Goal: Communication & Community: Answer question/provide support

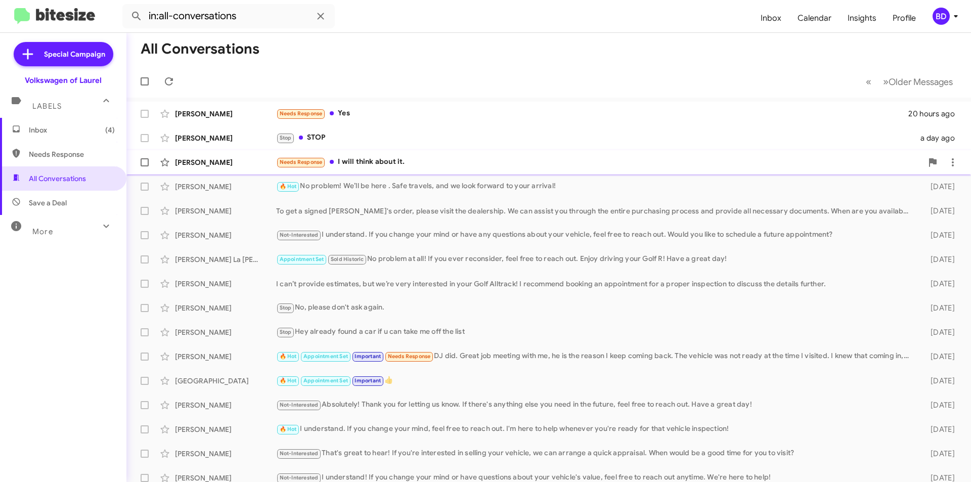
click at [445, 163] on div "Needs Response I will think about it." at bounding box center [599, 162] width 646 height 12
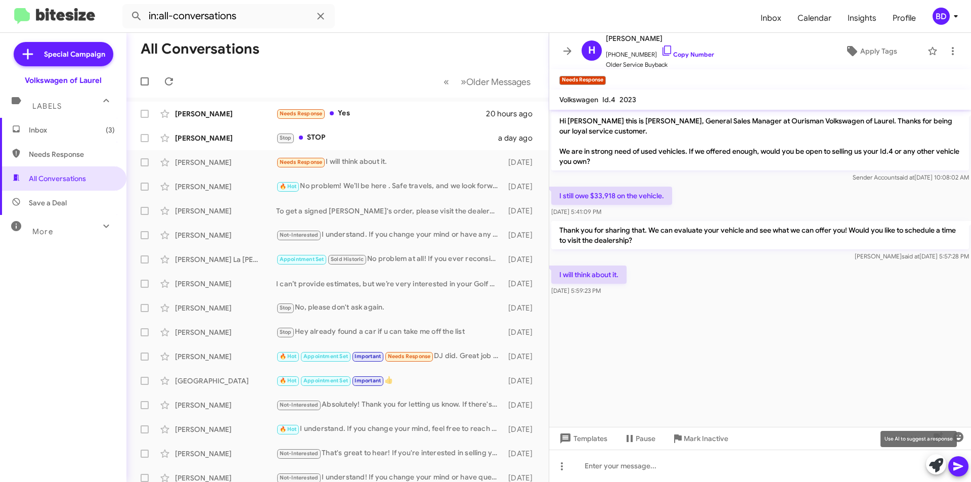
click at [939, 466] on icon at bounding box center [936, 465] width 14 height 14
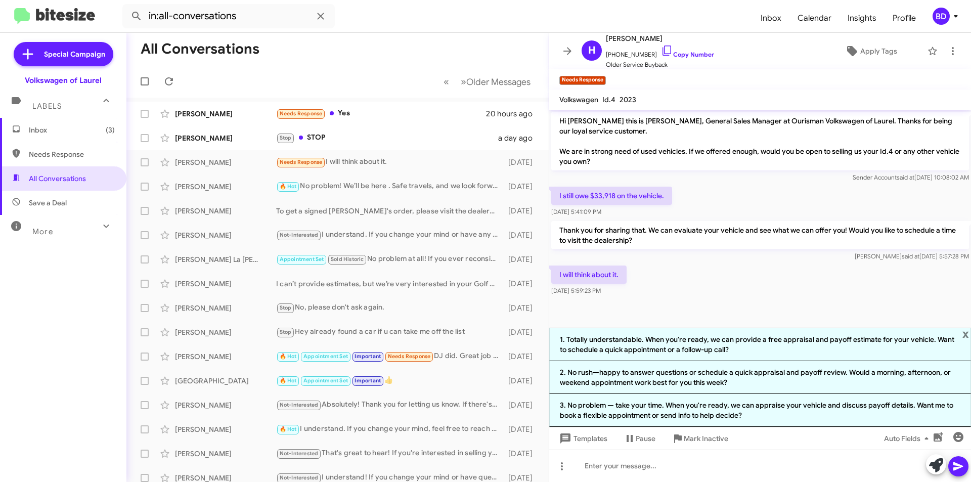
click at [646, 345] on li "1. Totally understandable. When you're ready, we can provide a free appraisal a…" at bounding box center [760, 344] width 422 height 33
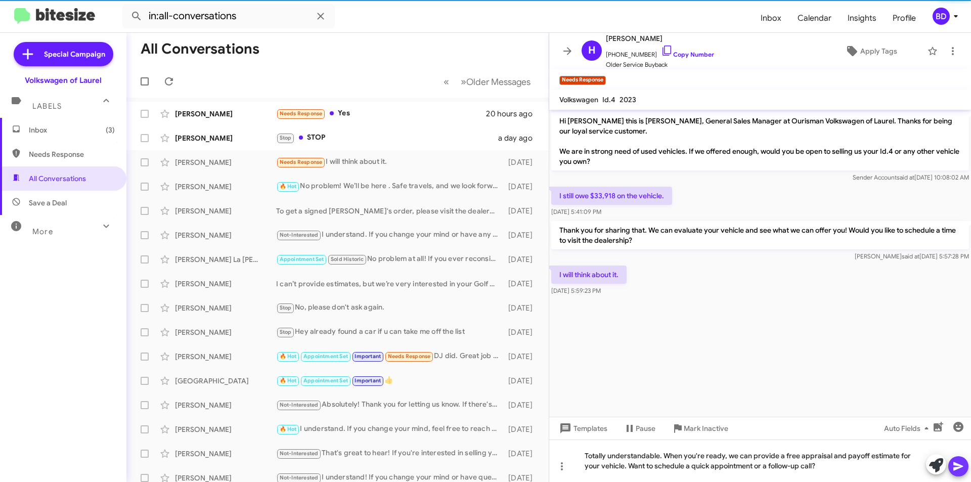
click at [958, 463] on icon at bounding box center [958, 466] width 12 height 12
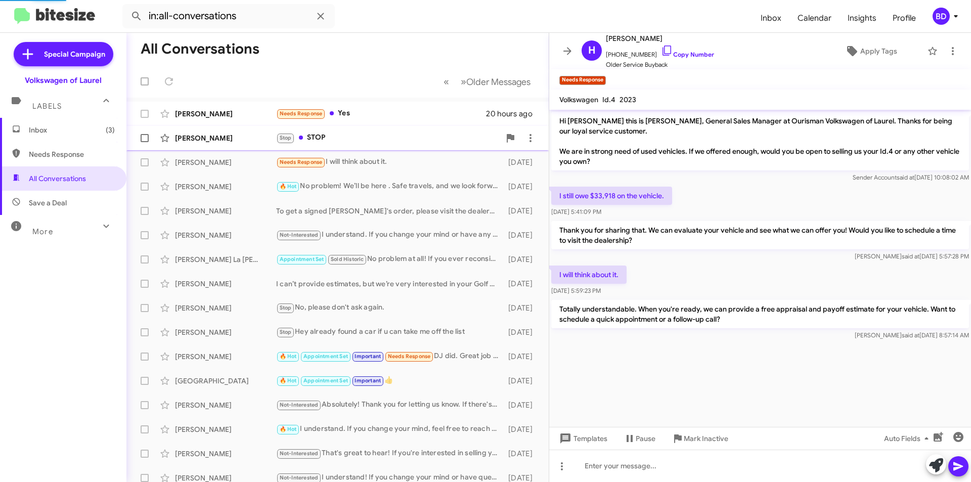
click at [341, 145] on div "Pamela Flanagan Stop STOP a day ago" at bounding box center [337, 138] width 406 height 20
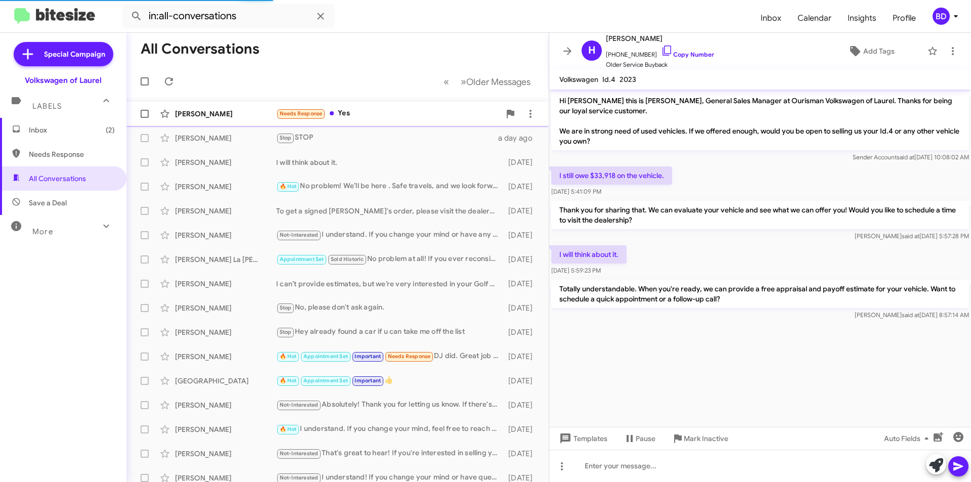
click at [378, 117] on div "Needs Response Yes" at bounding box center [388, 114] width 224 height 12
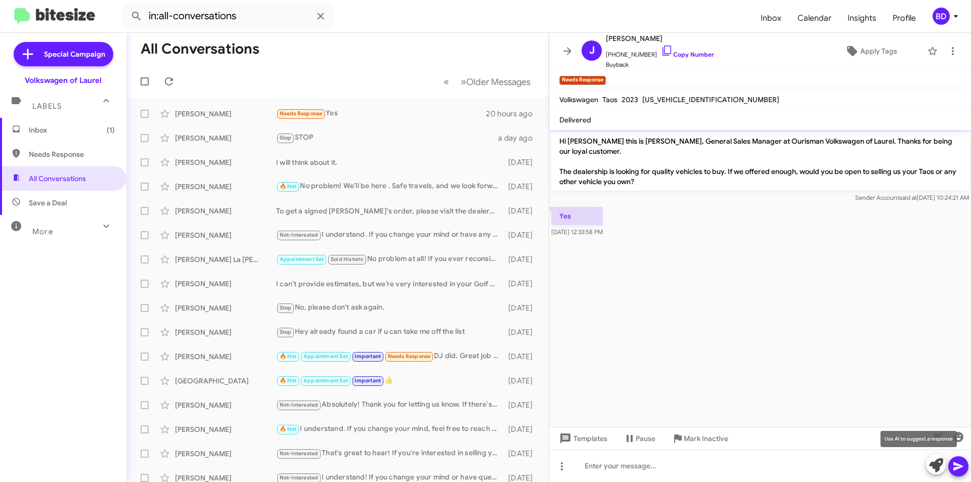
click at [936, 470] on icon at bounding box center [936, 465] width 14 height 14
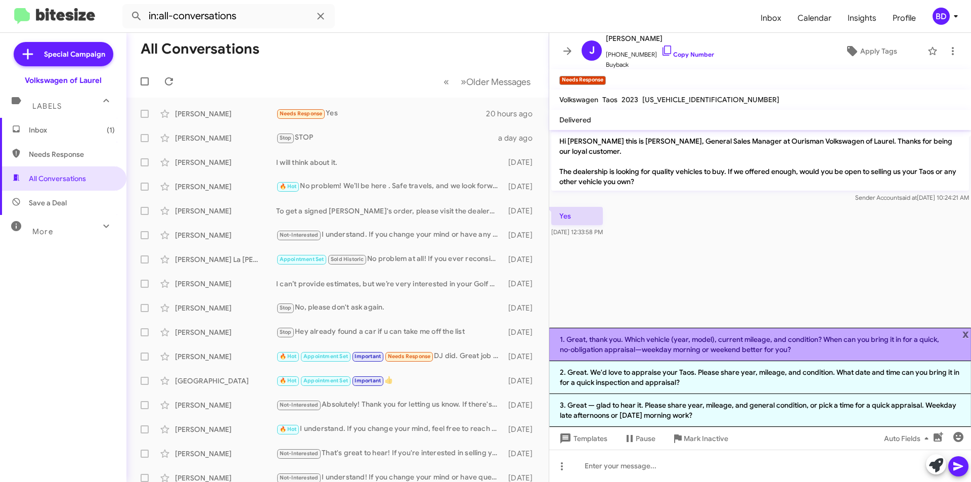
click at [661, 346] on li "1. Great, thank you. Which vehicle (year, model), current mileage, and conditio…" at bounding box center [760, 344] width 422 height 33
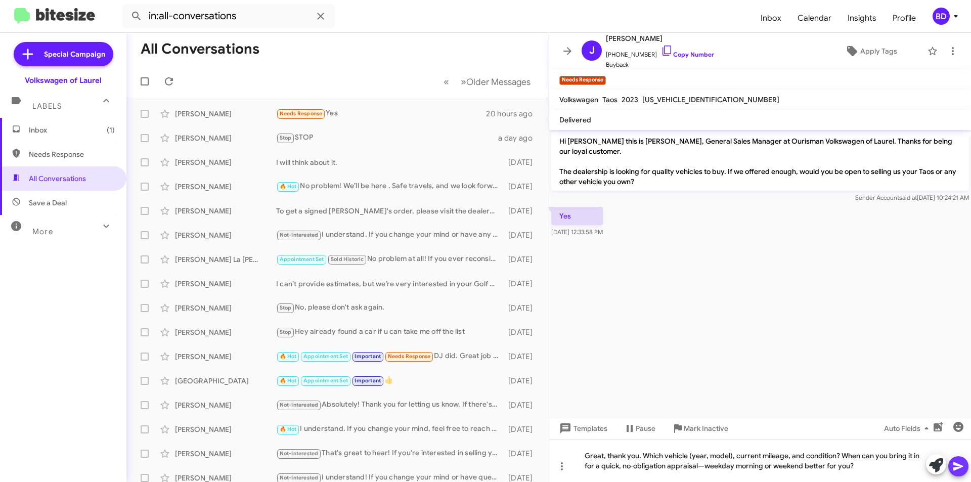
click at [953, 463] on icon at bounding box center [958, 466] width 12 height 12
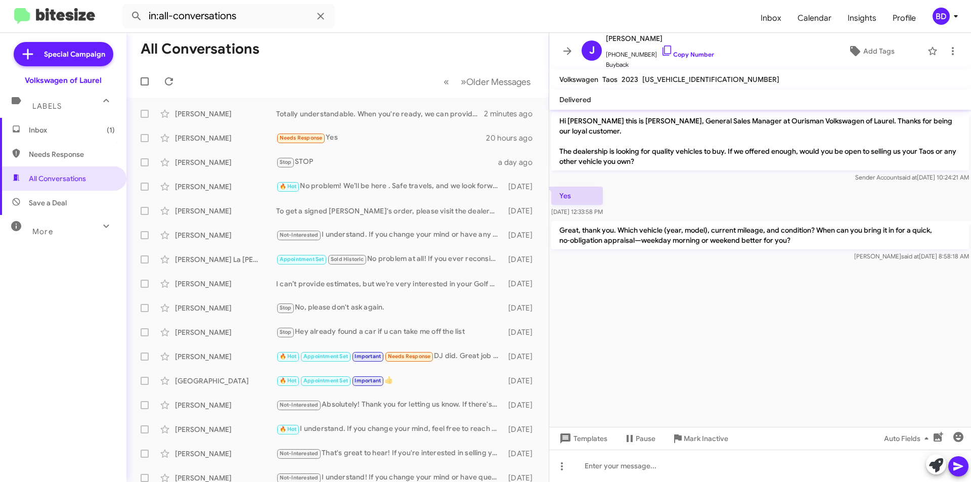
click at [89, 129] on span "Inbox (1)" at bounding box center [72, 130] width 86 height 10
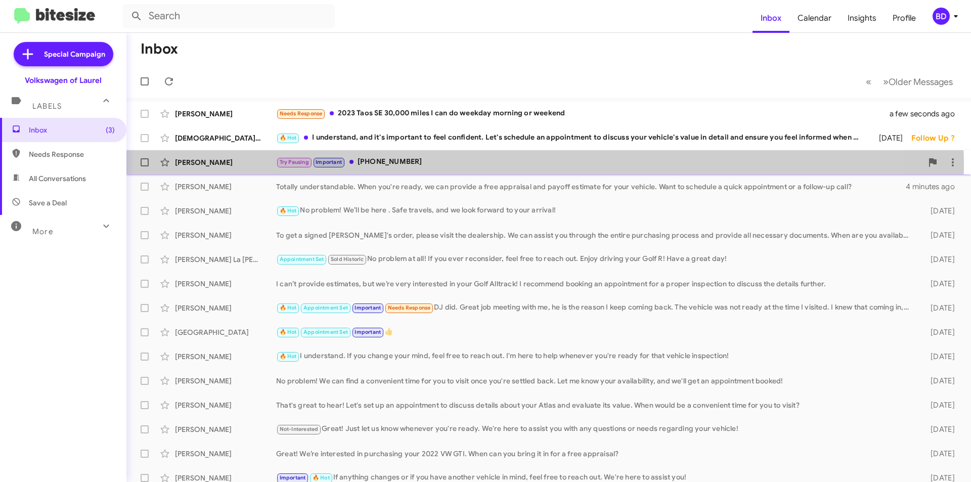
click at [484, 167] on div "Try Pausing Important 301-498-7400" at bounding box center [599, 162] width 646 height 12
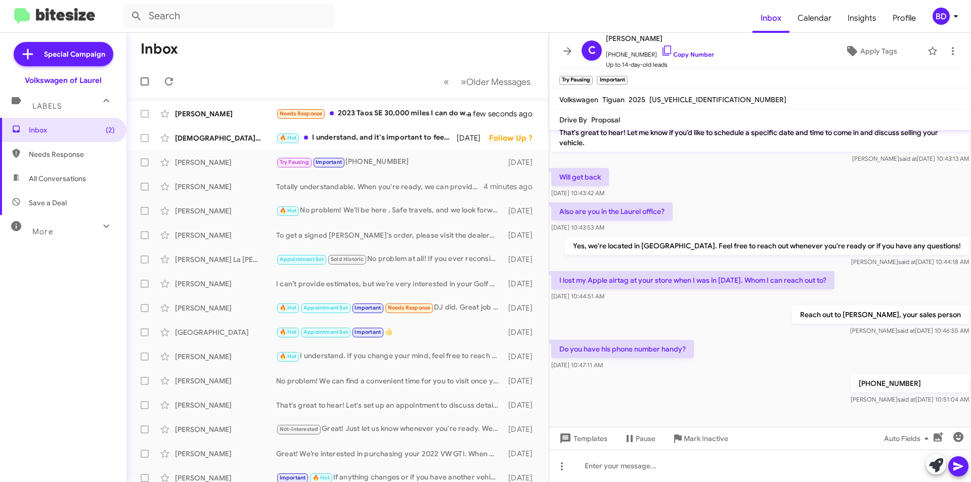
scroll to position [254, 0]
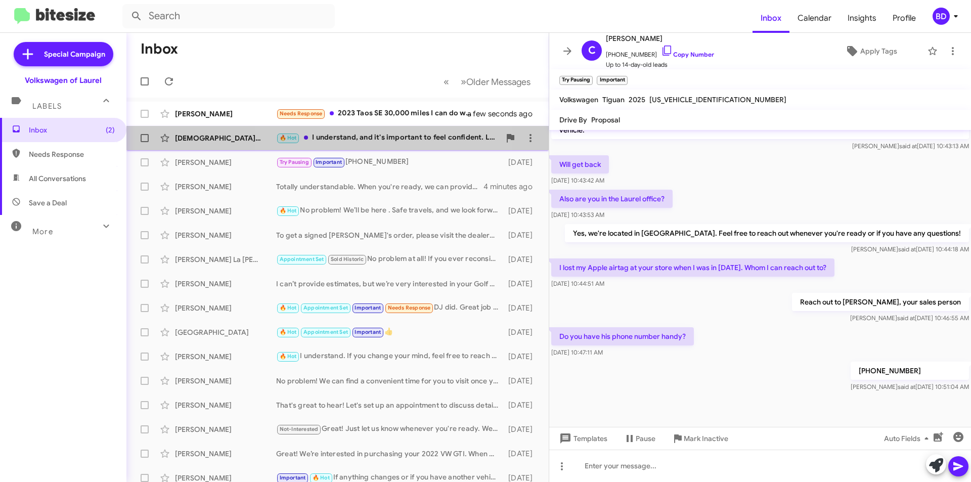
click at [392, 137] on div "🔥 Hot I understand, and it's important to feel confident. Let's schedule an app…" at bounding box center [388, 138] width 224 height 12
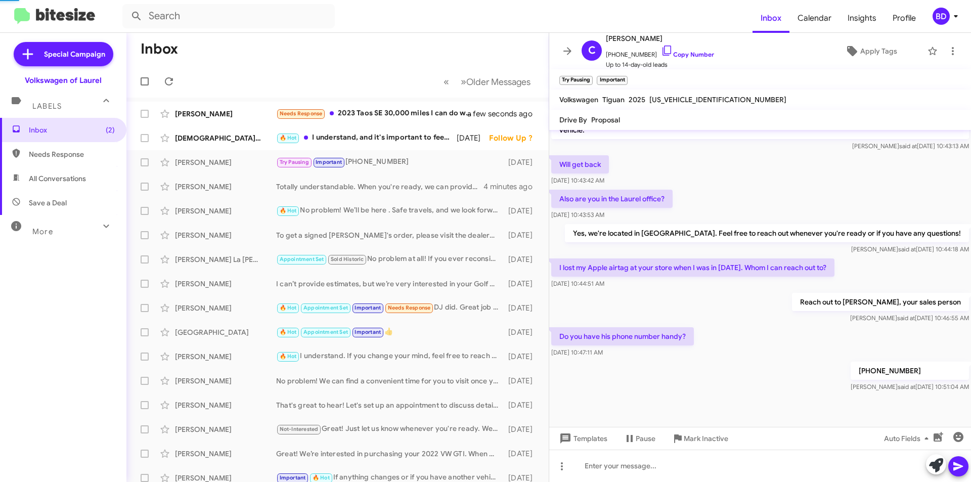
scroll to position [190, 0]
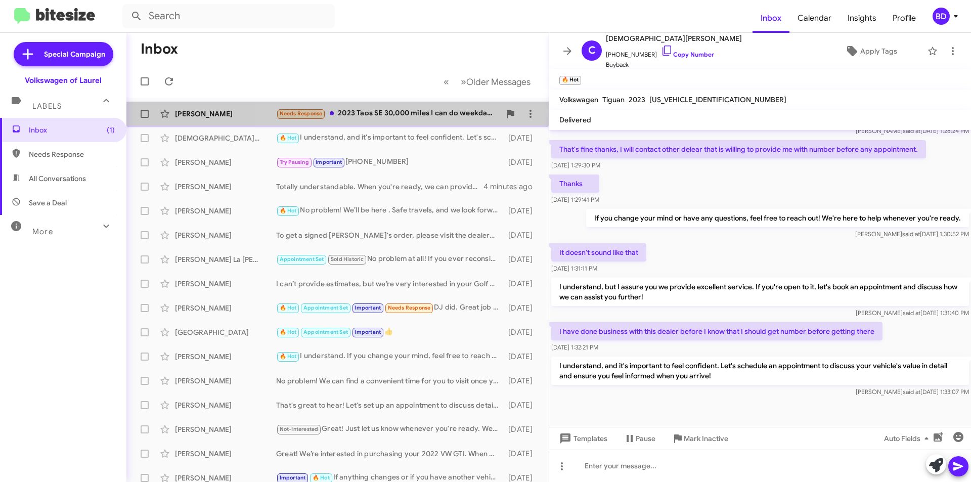
click at [399, 113] on div "Needs Response 2023 Taos SE 30,000 miles I can do weekday morning or weekend" at bounding box center [388, 114] width 224 height 12
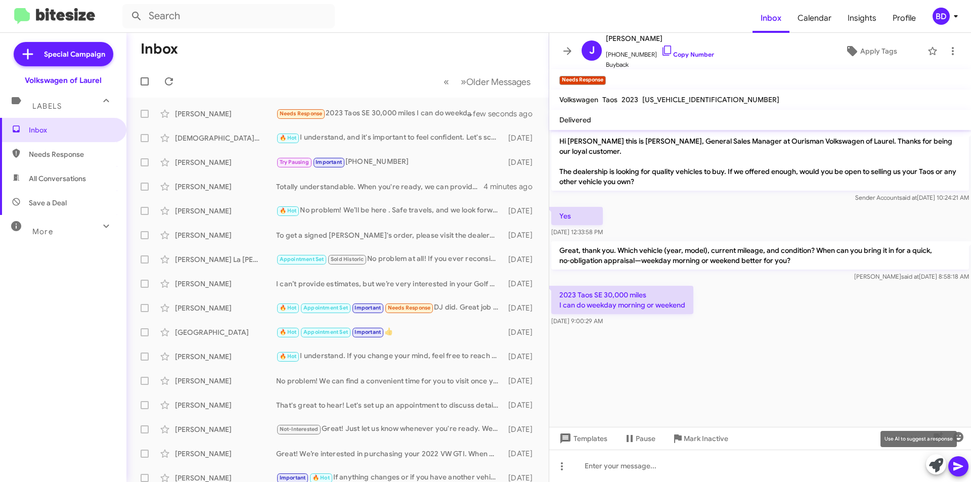
click at [940, 467] on icon at bounding box center [936, 465] width 14 height 14
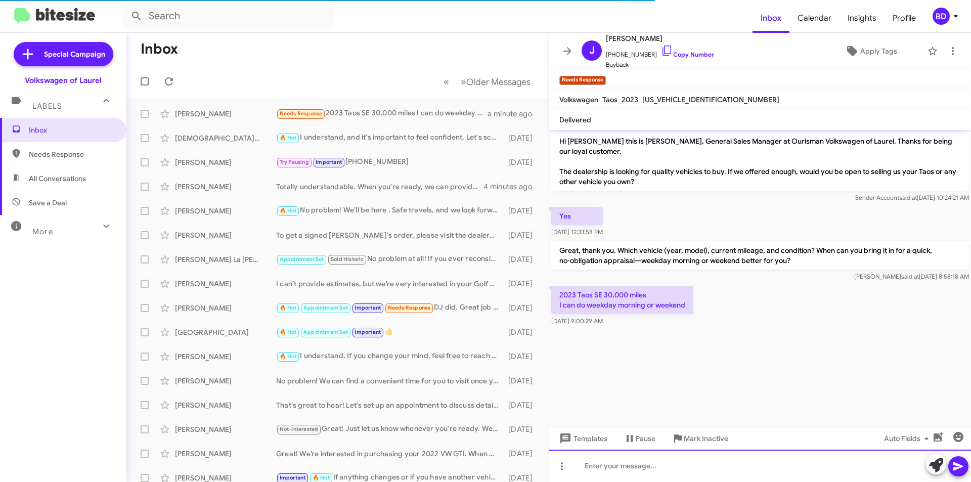
click at [625, 465] on div at bounding box center [760, 465] width 422 height 32
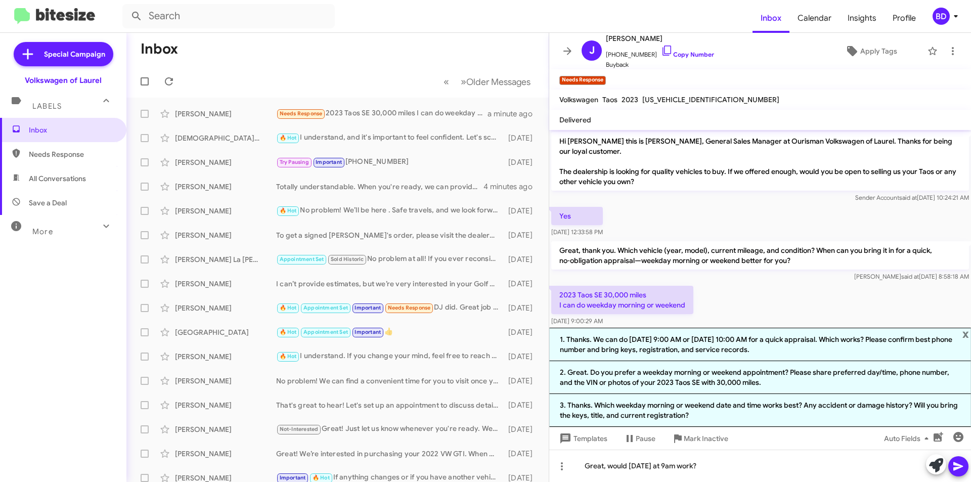
click at [964, 461] on button at bounding box center [958, 466] width 20 height 20
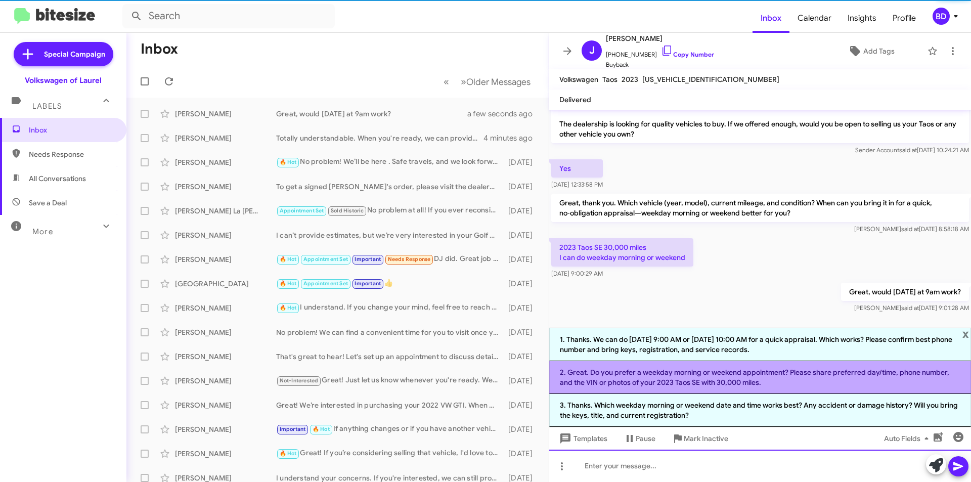
scroll to position [27, 0]
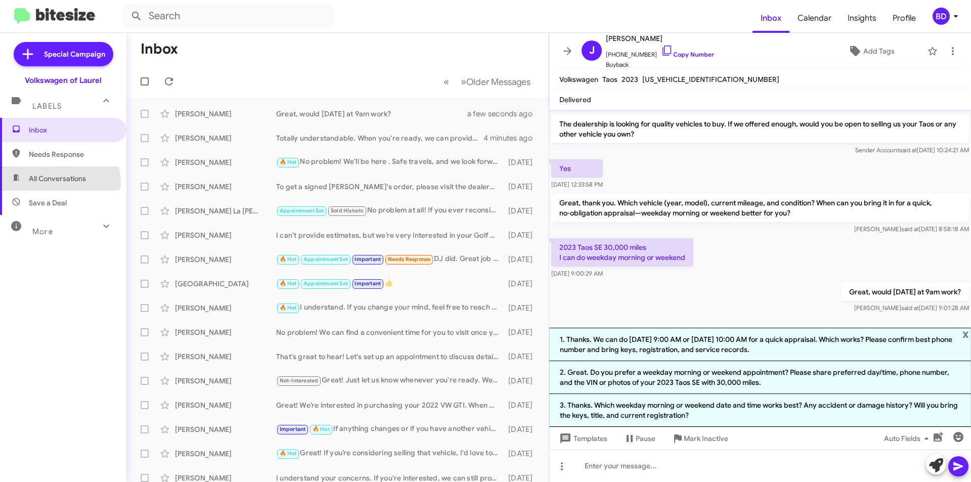
click at [57, 183] on span "All Conversations" at bounding box center [57, 178] width 57 height 10
type input "in:all-conversations"
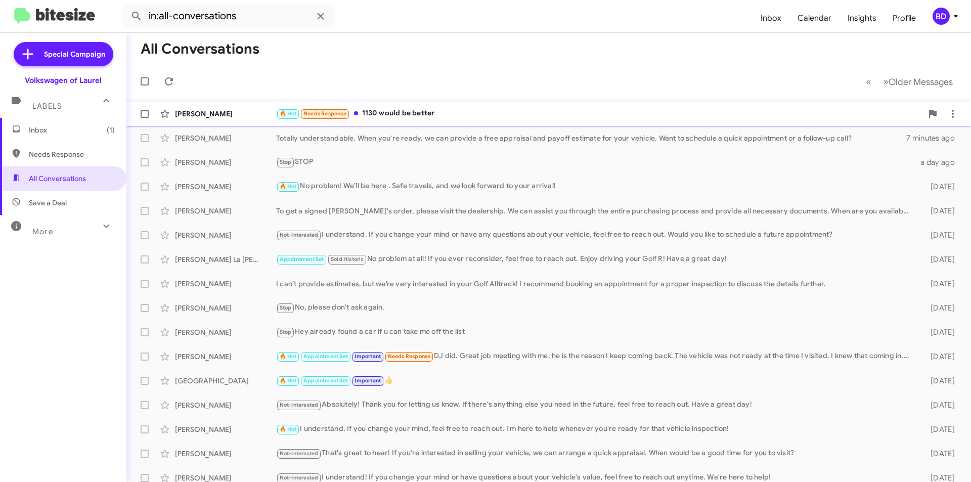
click at [426, 114] on div "🔥 Hot Needs Response 1130 would be better" at bounding box center [599, 114] width 646 height 12
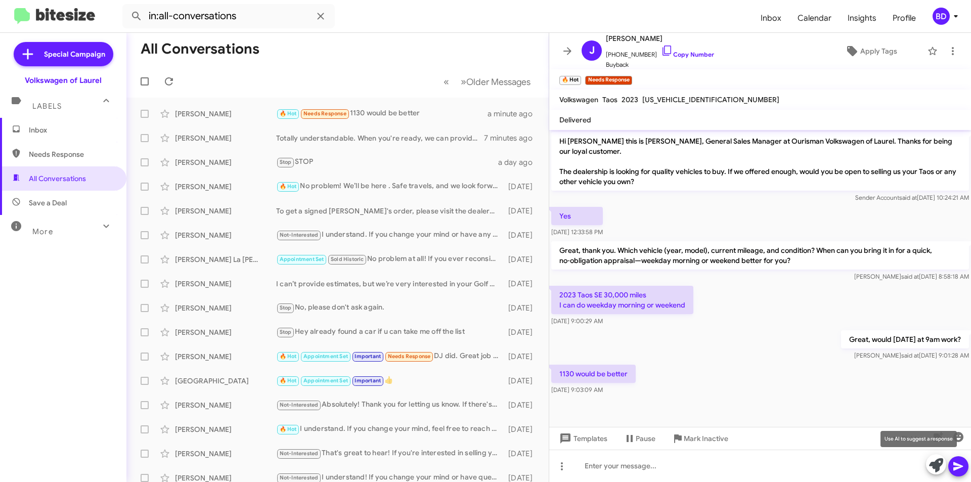
click at [934, 470] on icon at bounding box center [936, 465] width 14 height 14
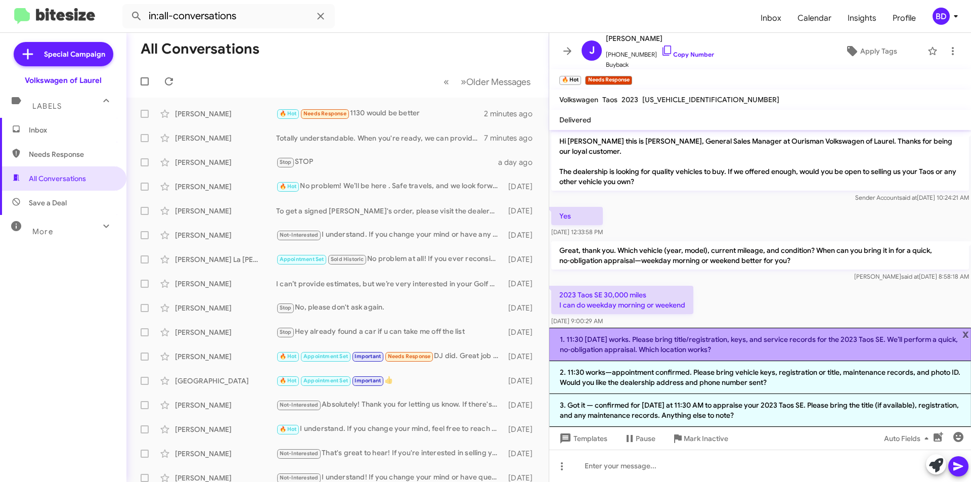
click at [746, 344] on li "1. 11:30 tomorrow works. Please bring title/registration, keys, and service rec…" at bounding box center [760, 344] width 422 height 33
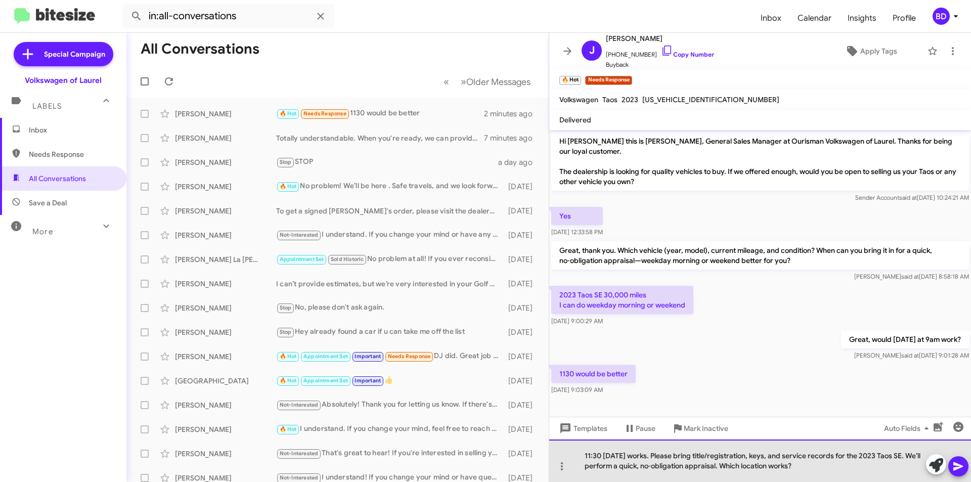
drag, startPoint x: 809, startPoint y: 466, endPoint x: 748, endPoint y: 473, distance: 61.5
click at [737, 471] on div "11:30 tomorrow works. Please bring title/registration, keys, and service record…" at bounding box center [760, 460] width 422 height 42
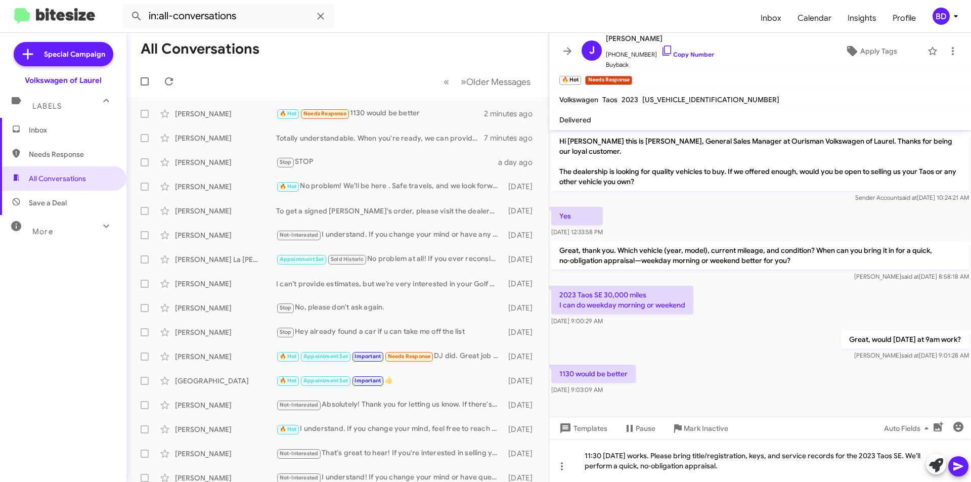
click at [949, 465] on button at bounding box center [958, 466] width 20 height 20
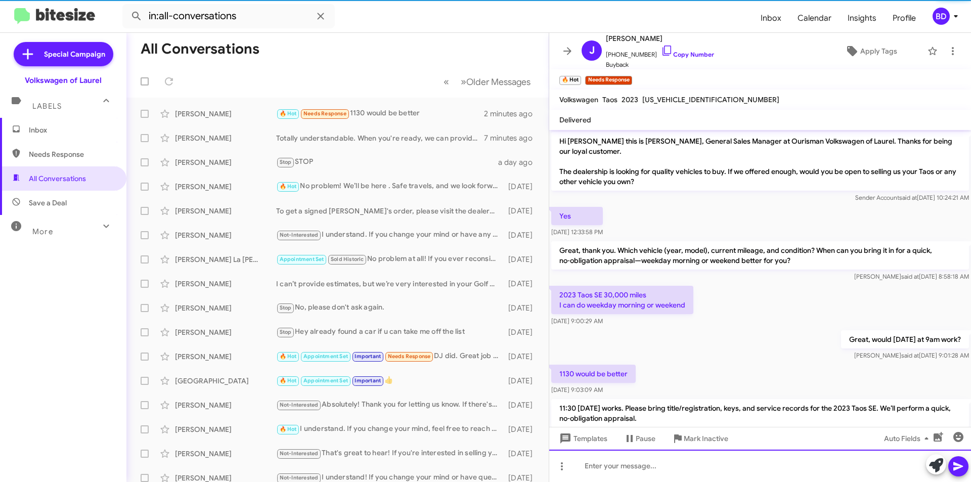
scroll to position [32, 0]
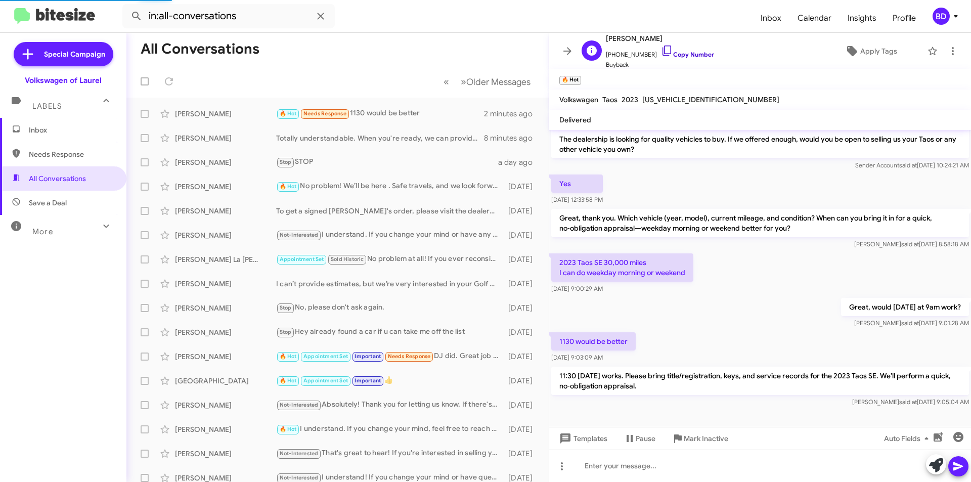
drag, startPoint x: 680, startPoint y: 53, endPoint x: 655, endPoint y: 46, distance: 26.7
click at [681, 54] on link "Copy Number" at bounding box center [687, 55] width 53 height 8
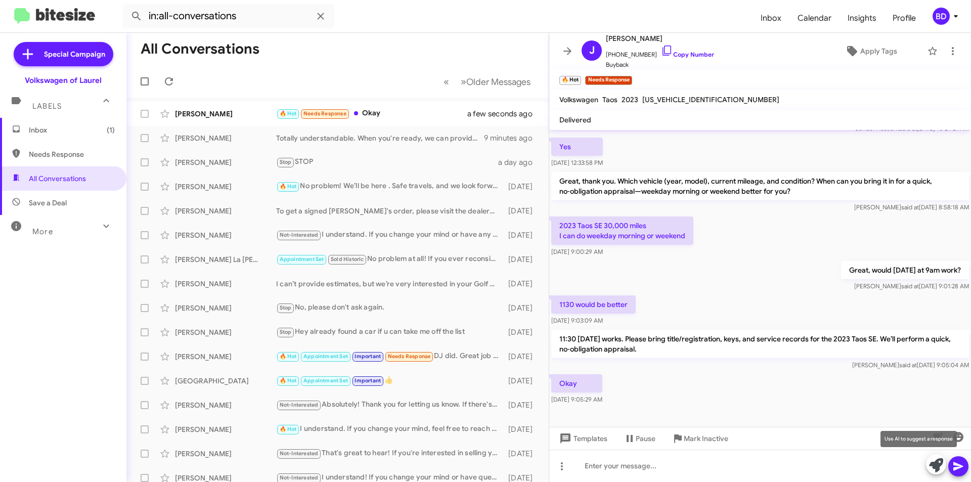
click at [933, 467] on icon at bounding box center [936, 465] width 14 height 14
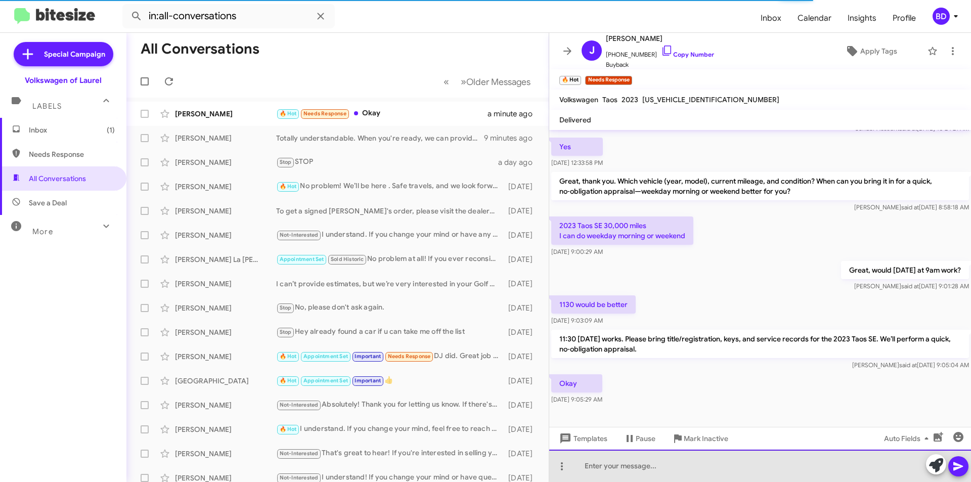
click at [769, 466] on div at bounding box center [760, 465] width 422 height 32
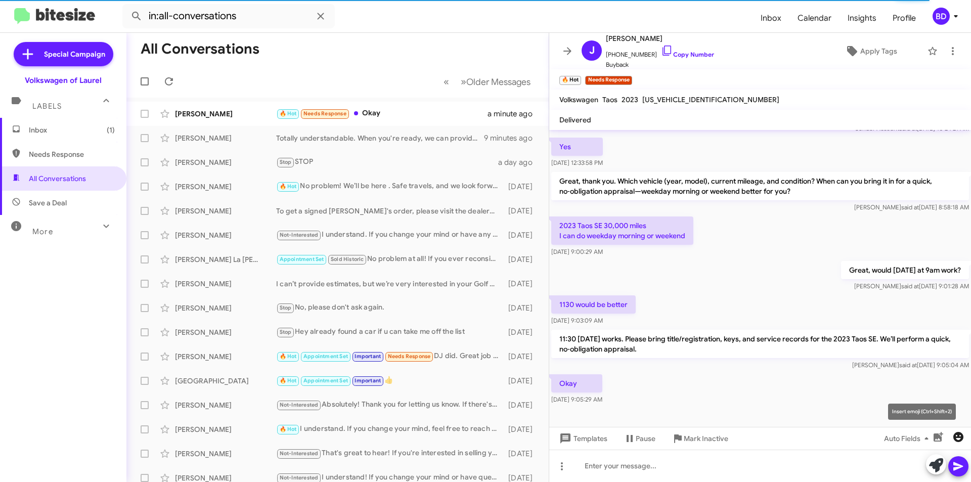
click at [961, 439] on icon "button" at bounding box center [958, 437] width 10 height 10
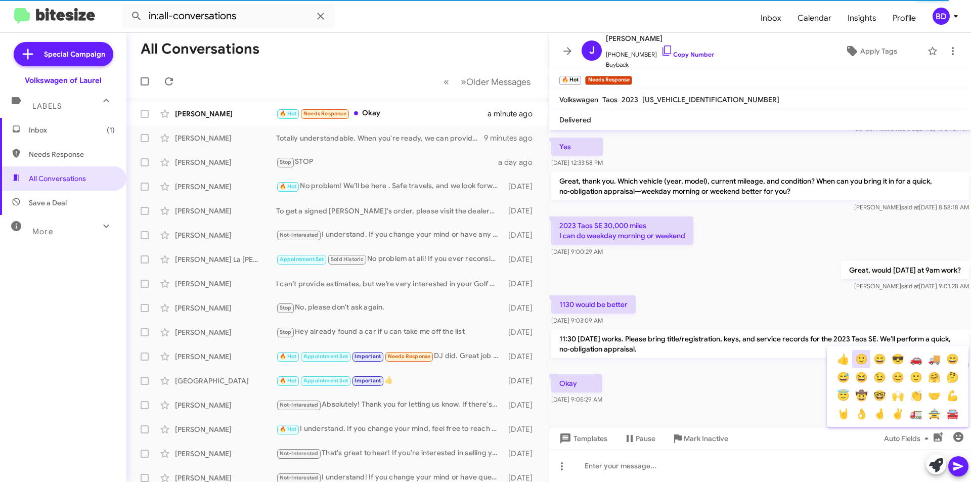
drag, startPoint x: 862, startPoint y: 356, endPoint x: 869, endPoint y: 357, distance: 7.1
click at [862, 356] on button "🙂" at bounding box center [861, 359] width 18 height 18
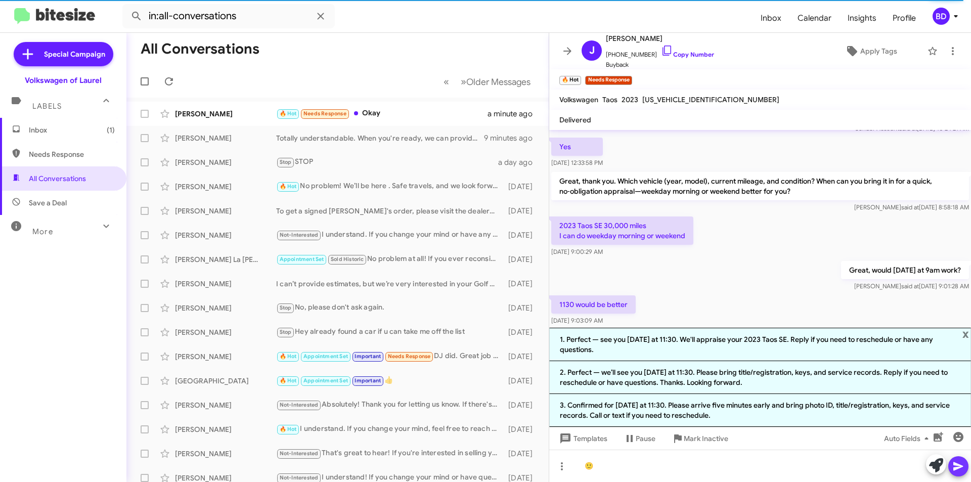
click at [958, 466] on icon at bounding box center [958, 466] width 10 height 9
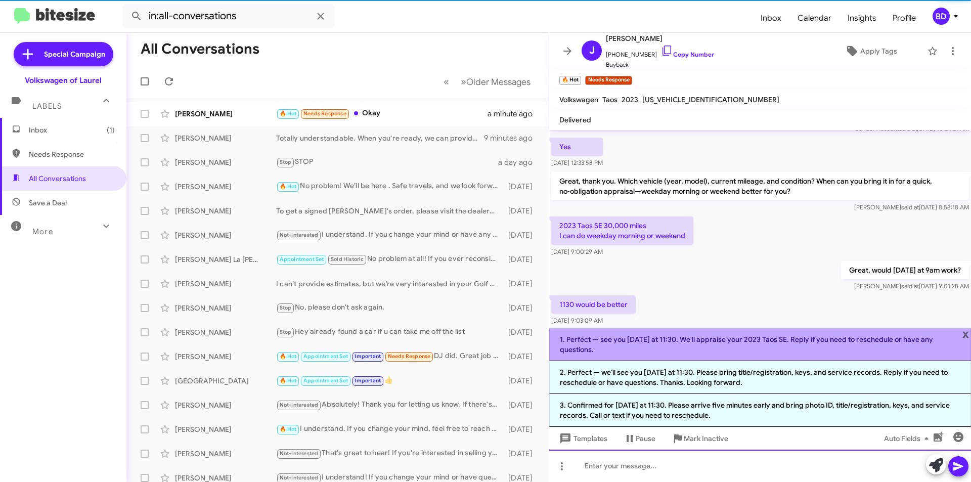
scroll to position [0, 0]
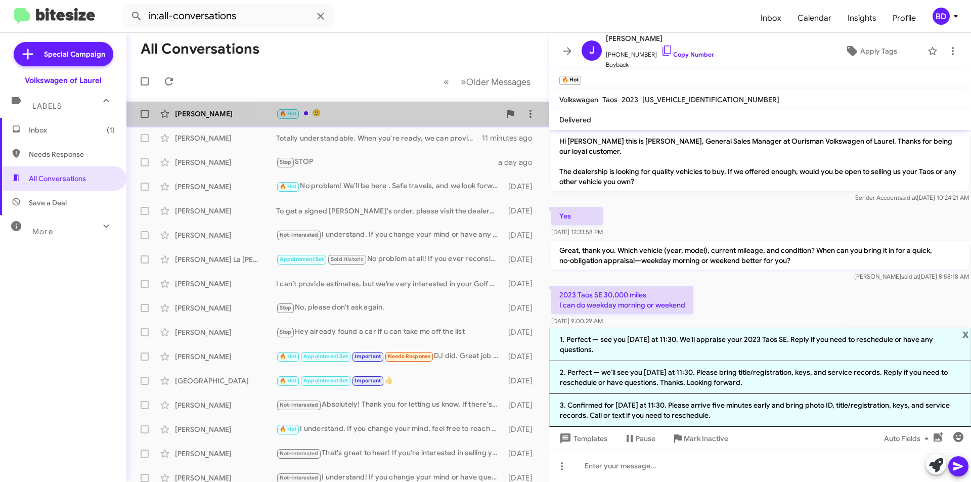
click at [391, 114] on div "🔥 Hot 🙂" at bounding box center [388, 114] width 224 height 12
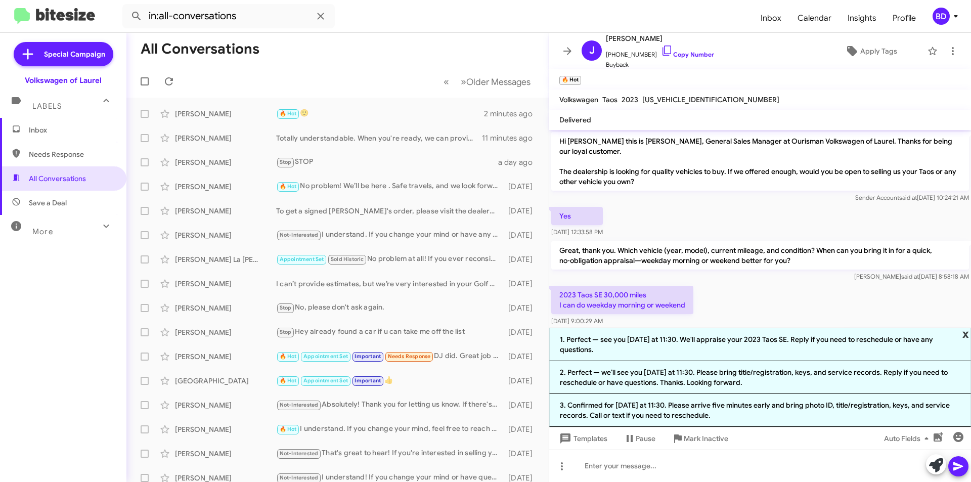
click at [965, 330] on span "x" at bounding box center [965, 334] width 7 height 12
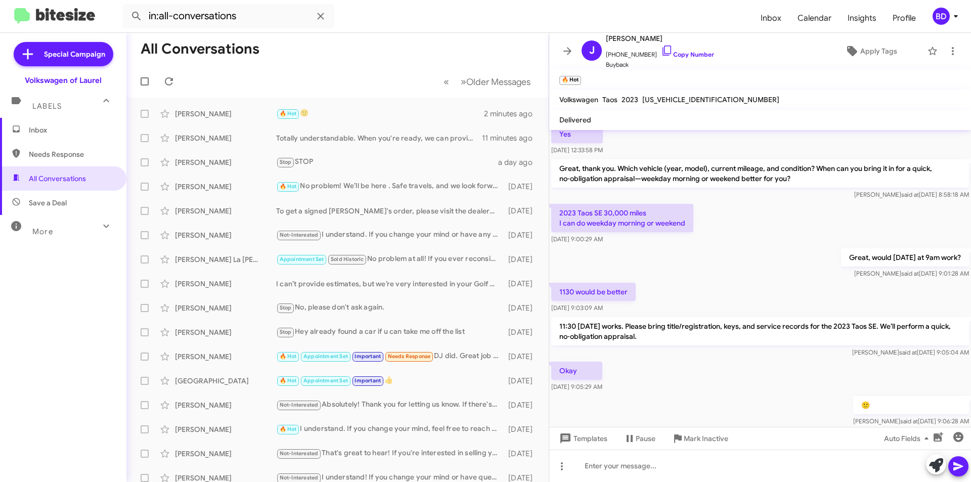
scroll to position [106, 0]
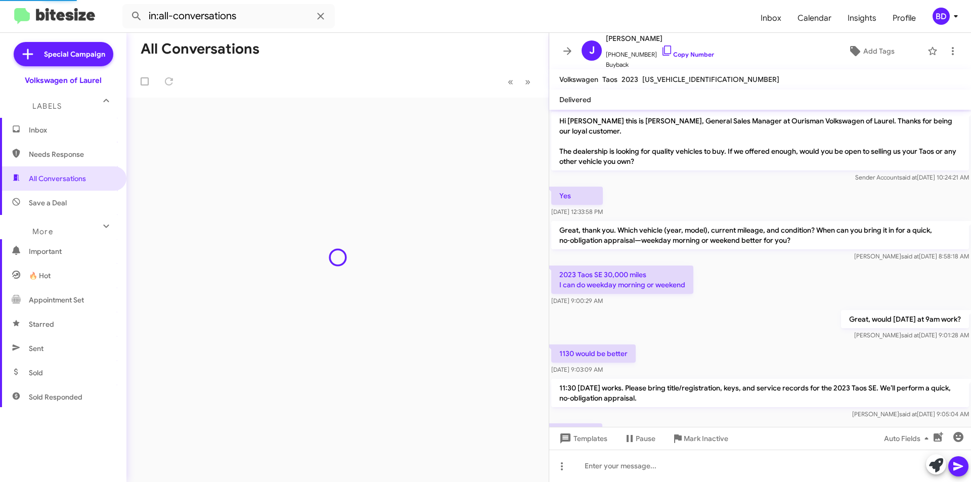
scroll to position [86, 0]
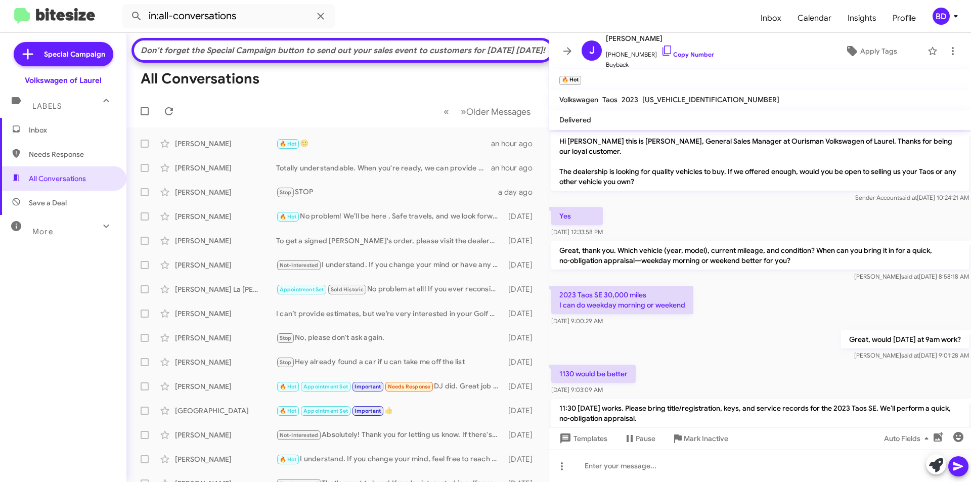
scroll to position [106, 0]
